Goal: Book appointment/travel/reservation

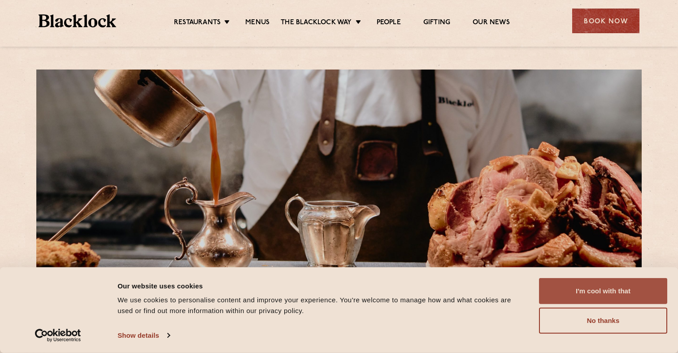
click at [608, 291] on button "I'm cool with that" at bounding box center [603, 291] width 128 height 26
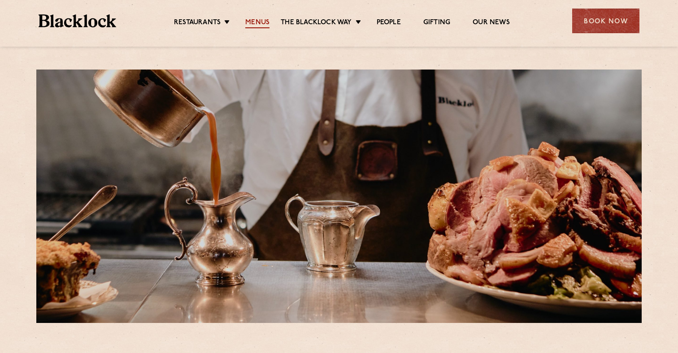
click at [256, 25] on link "Menus" at bounding box center [257, 23] width 24 height 10
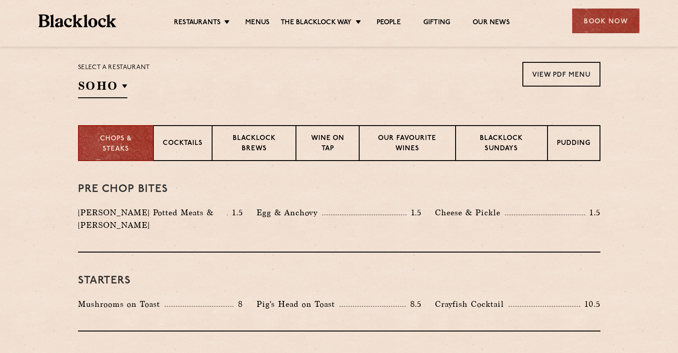
scroll to position [279, 0]
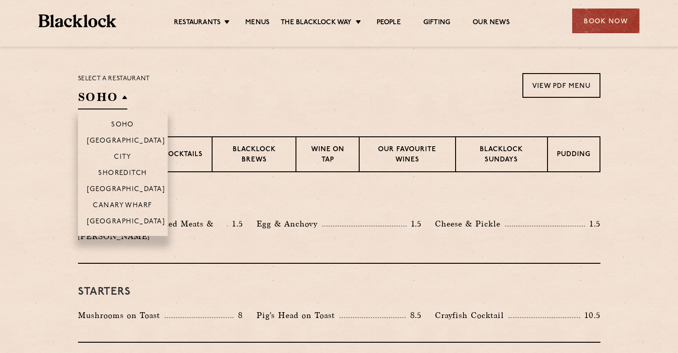
click at [125, 96] on h2 "SOHO" at bounding box center [102, 99] width 49 height 20
click at [133, 174] on p "Shoreditch" at bounding box center [122, 174] width 49 height 9
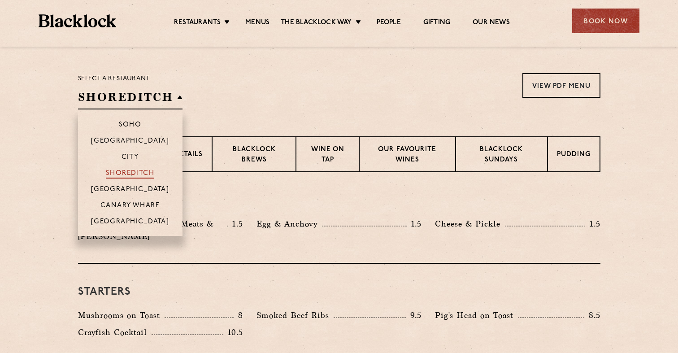
click at [133, 173] on p "Shoreditch" at bounding box center [130, 174] width 49 height 9
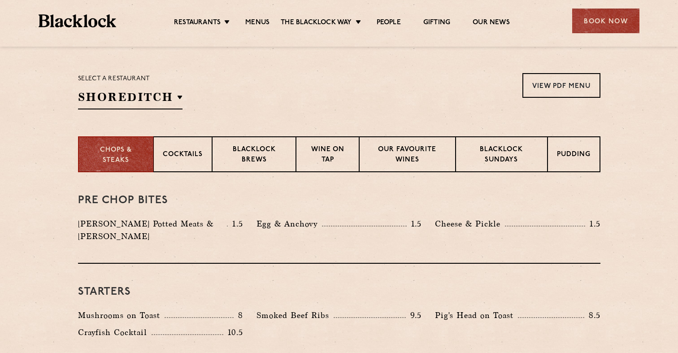
click at [254, 93] on div "Select a restaurant [GEOGRAPHIC_DATA] [GEOGRAPHIC_DATA] [GEOGRAPHIC_DATA] [GEOG…" at bounding box center [339, 91] width 523 height 36
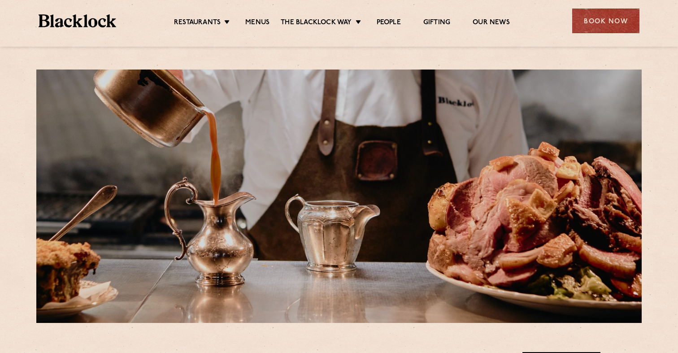
scroll to position [0, 0]
click at [605, 23] on div "Book Now" at bounding box center [606, 21] width 67 height 25
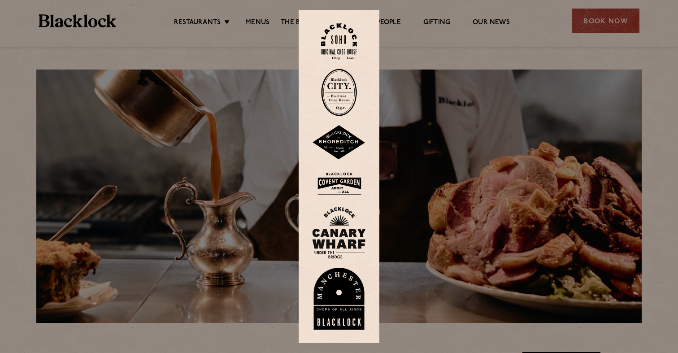
click at [343, 140] on img at bounding box center [339, 142] width 54 height 35
